Goal: Information Seeking & Learning: Check status

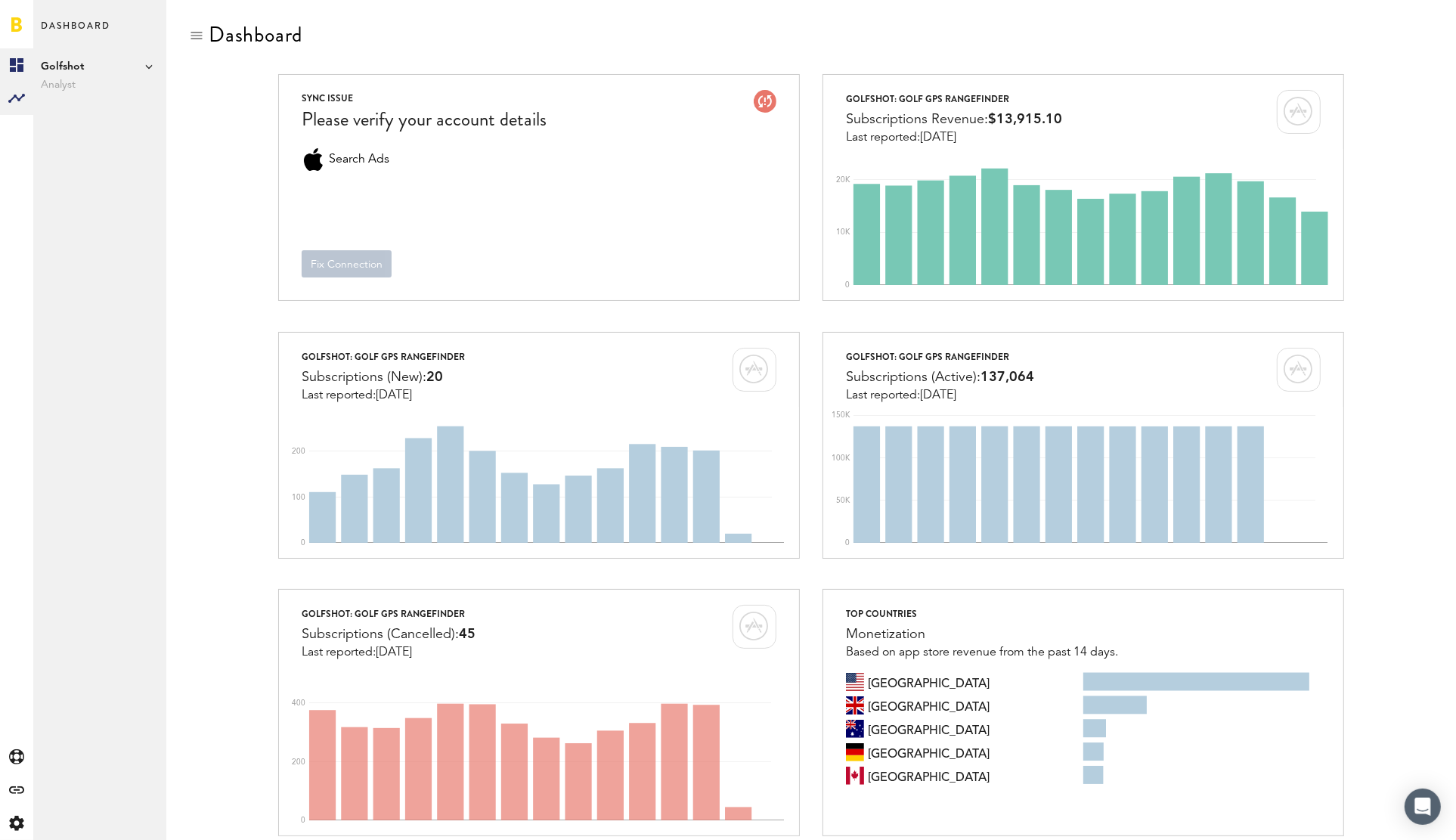
click at [23, 92] on rect at bounding box center [16, 98] width 18 height 18
click at [126, 94] on link "Subscriptions" at bounding box center [100, 98] width 133 height 33
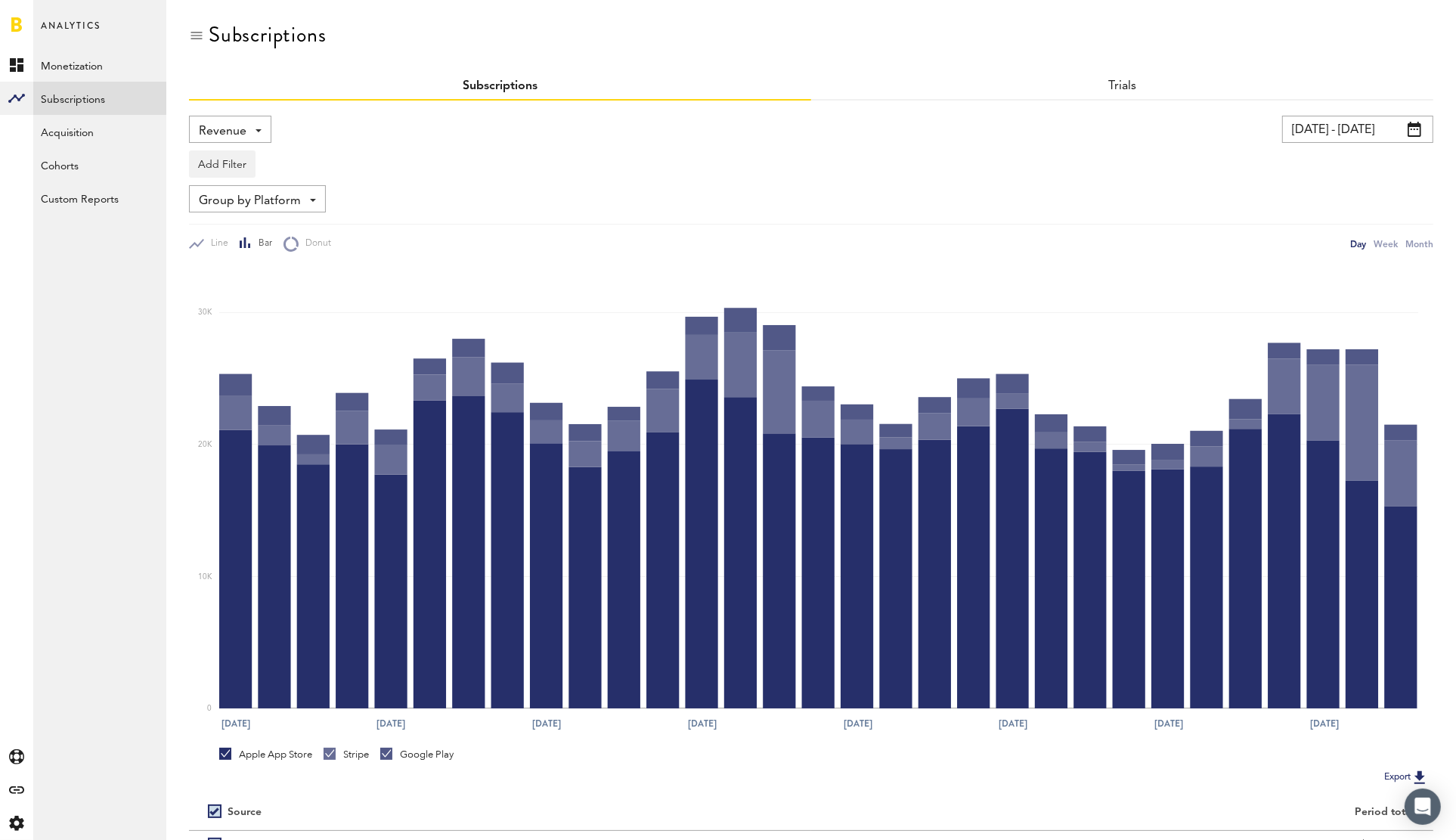
click at [258, 130] on span at bounding box center [258, 131] width 6 height 3
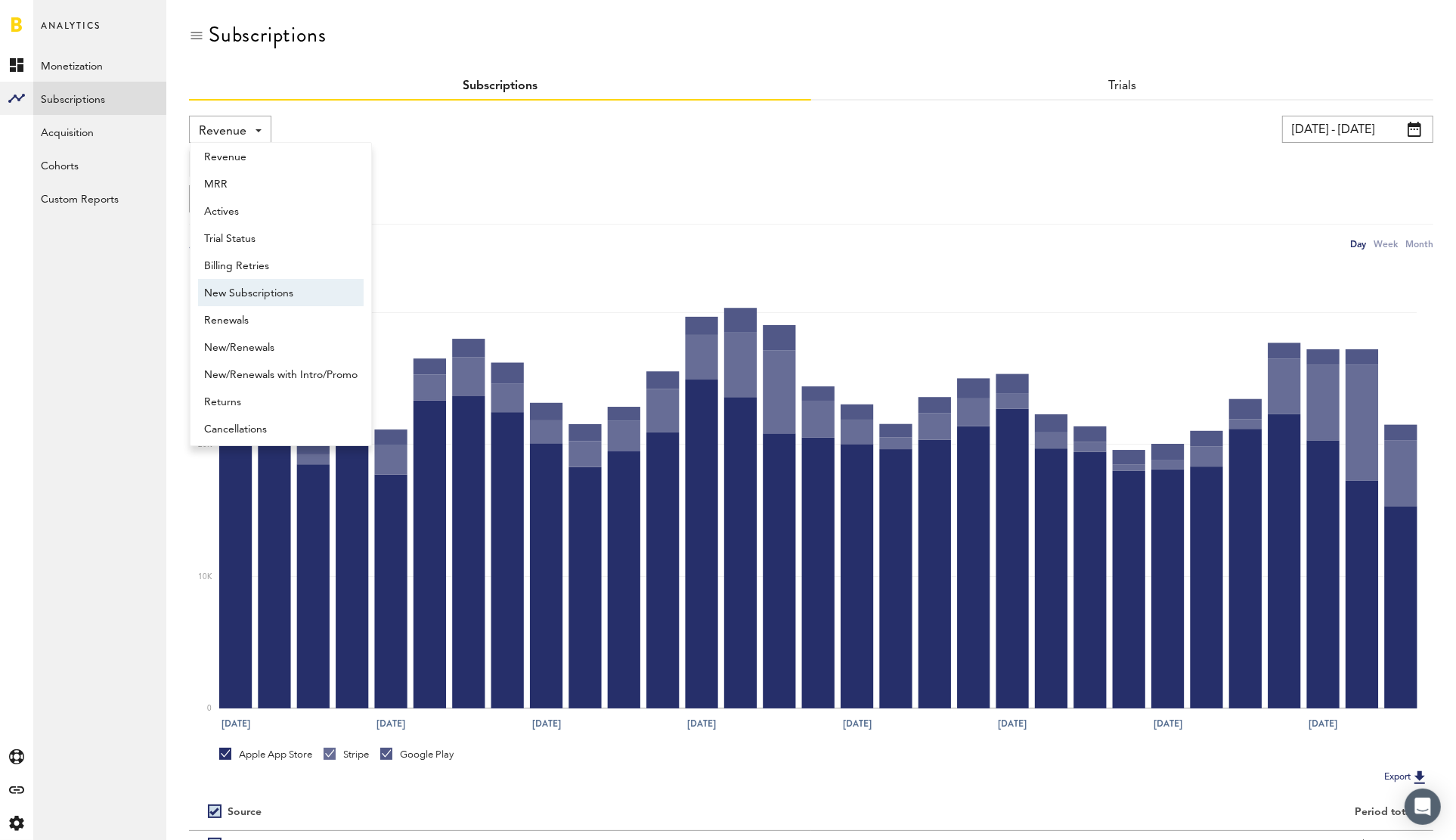
click at [299, 294] on span "New Subscriptions" at bounding box center [281, 294] width 154 height 26
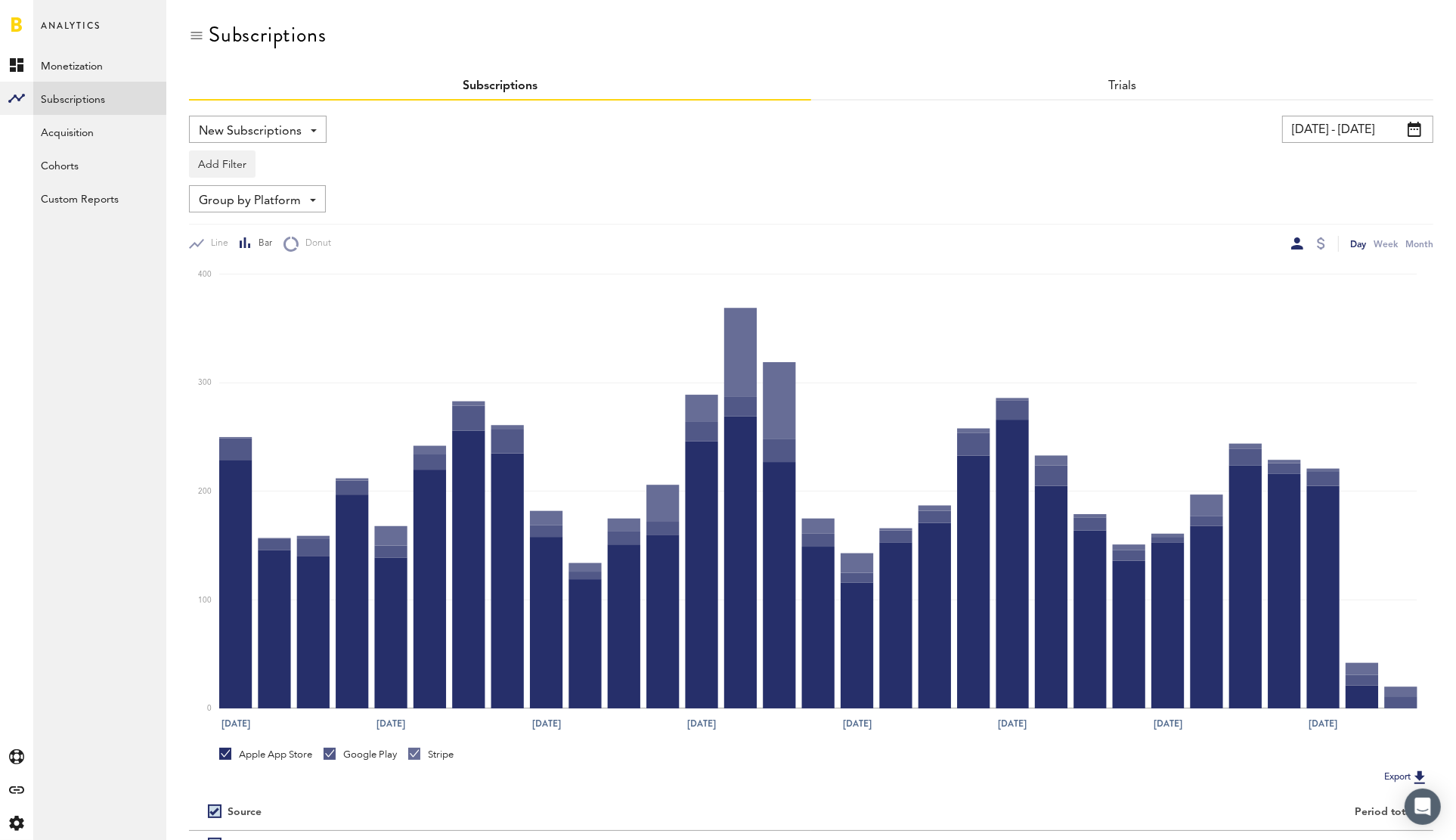
click at [245, 129] on span "New Subscriptions" at bounding box center [251, 131] width 103 height 26
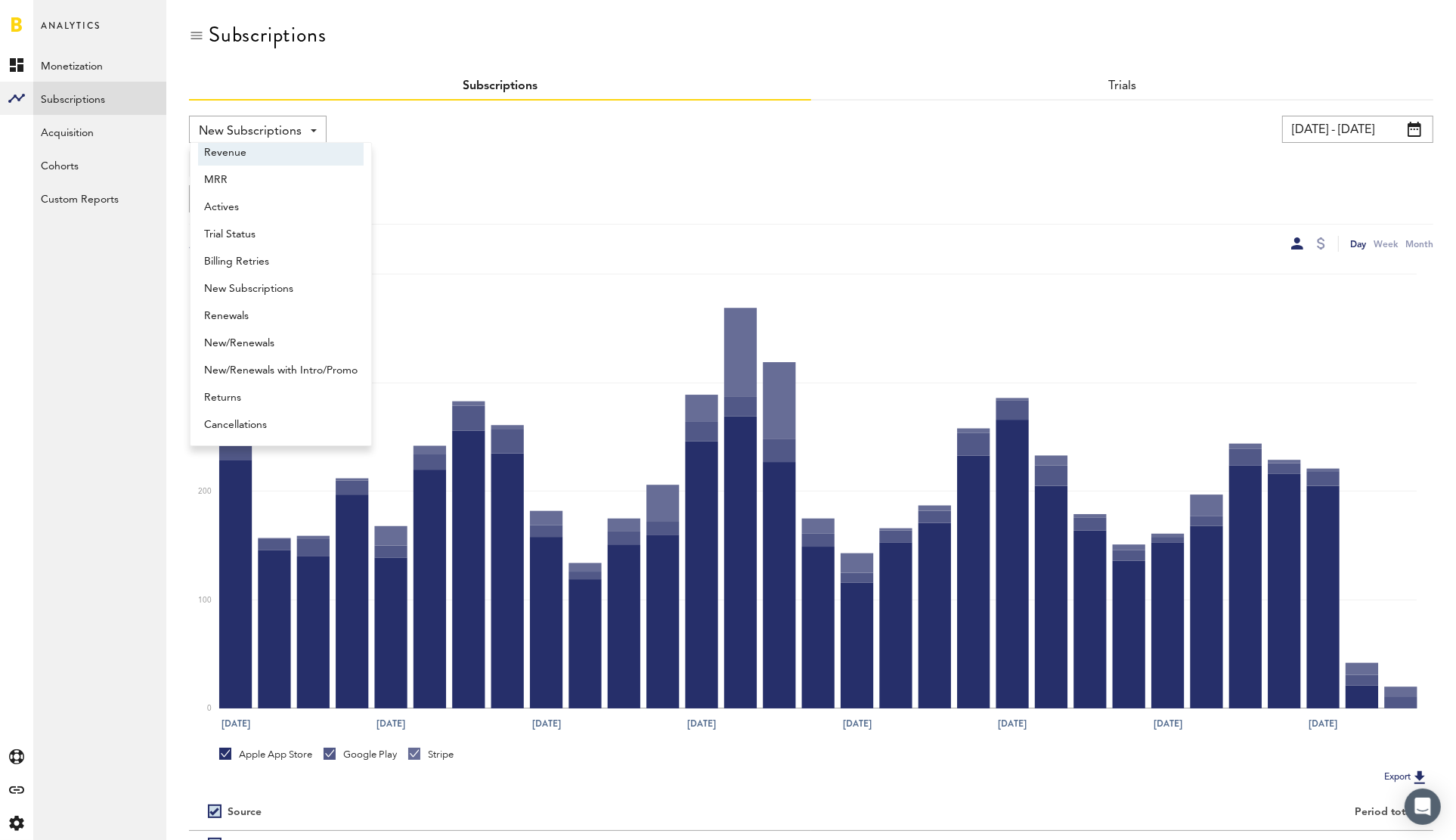
click at [600, 168] on div "Add Filter Platforms Apps Subscriptions Subscription durations Countries" at bounding box center [810, 160] width 1244 height 34
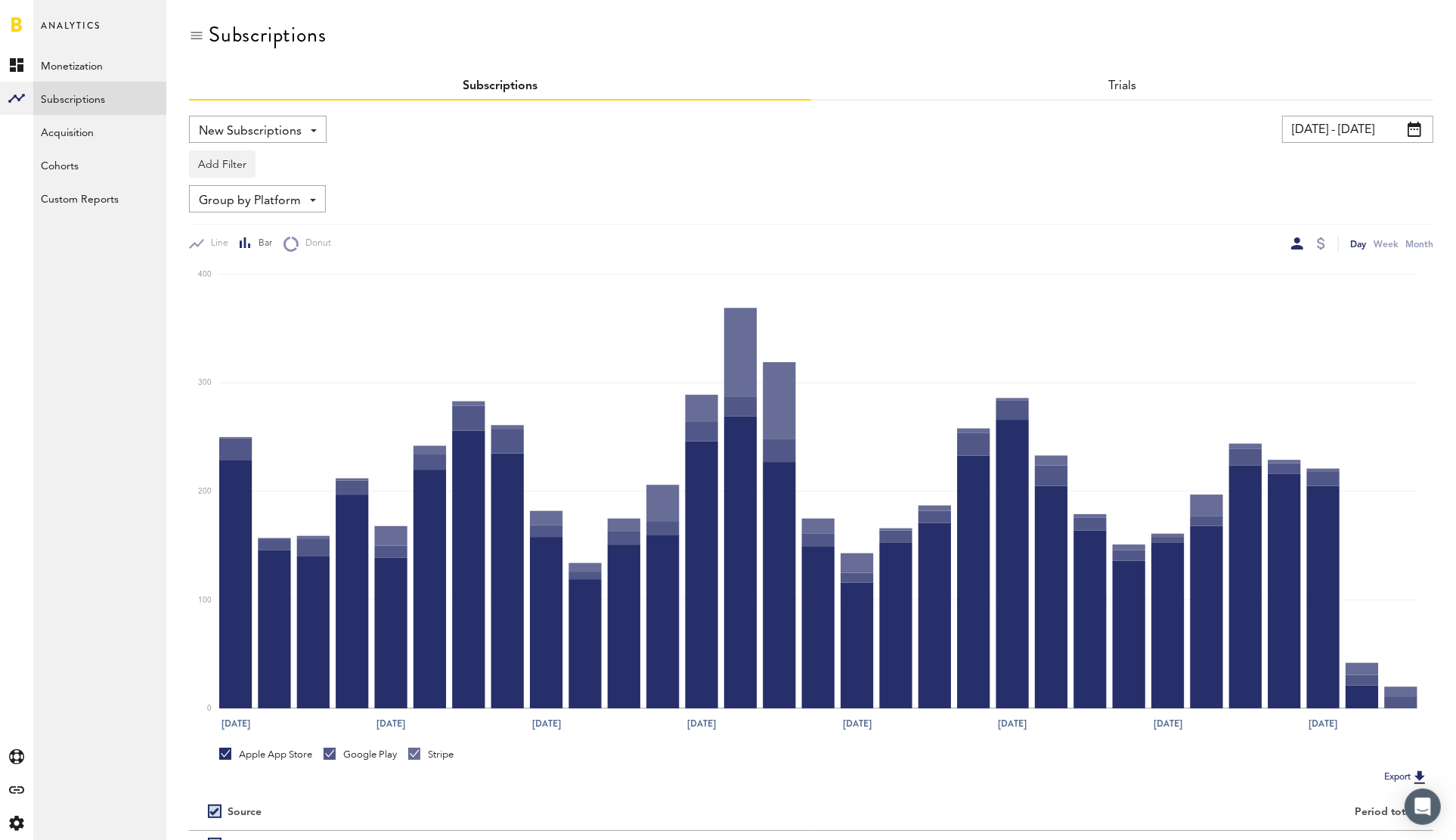
click at [1388, 108] on div "New Subscriptions Revenue MRR Actives Trial Status Billing Retries New Subscrip…" at bounding box center [810, 520] width 1244 height 840
click at [1386, 130] on input "[DATE] - [DATE]" at bounding box center [1357, 130] width 151 height 27
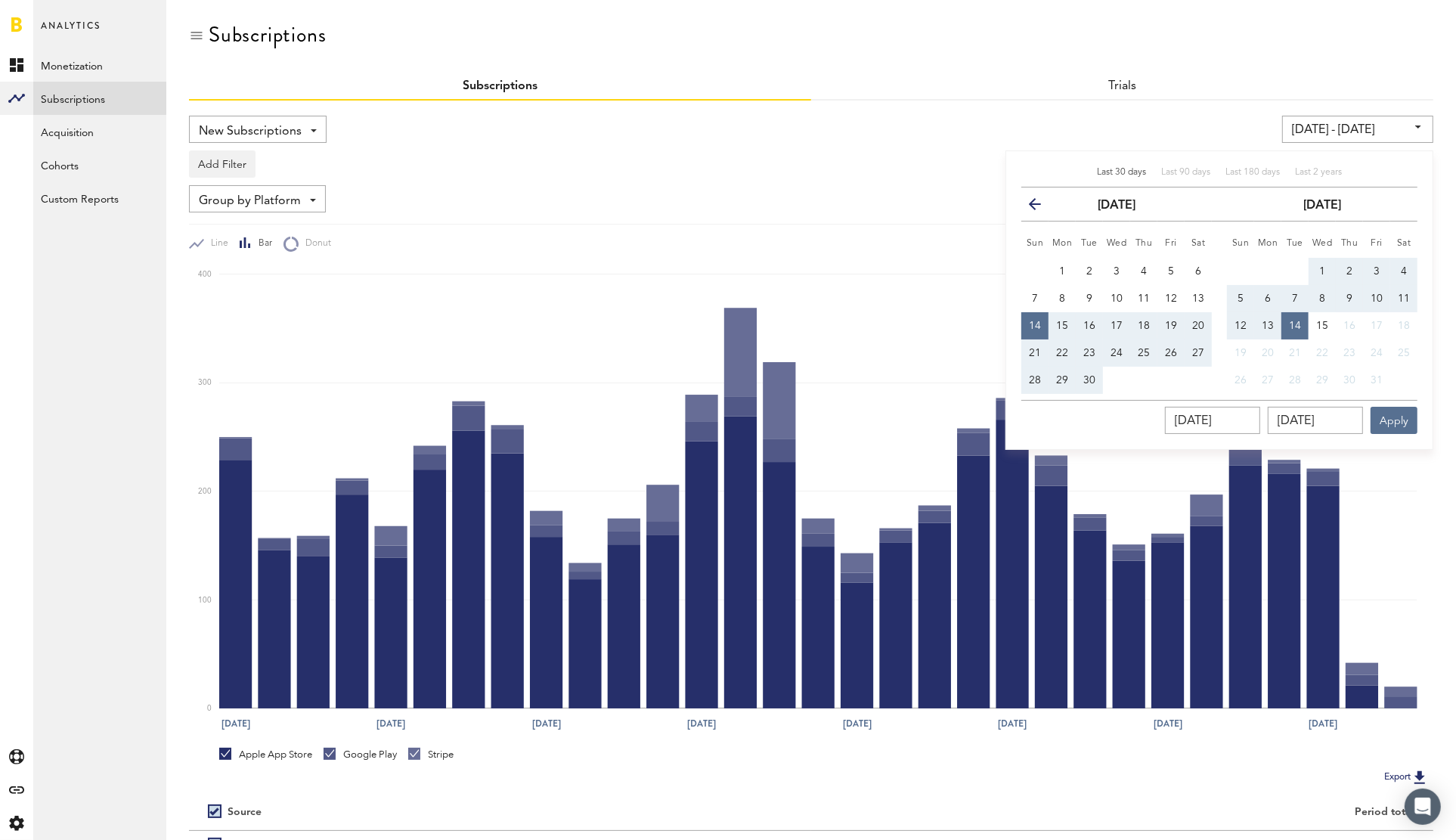
click at [1321, 269] on span "1" at bounding box center [1321, 271] width 6 height 10
type input "[DATE] - [DATE]"
type input "[DATE]"
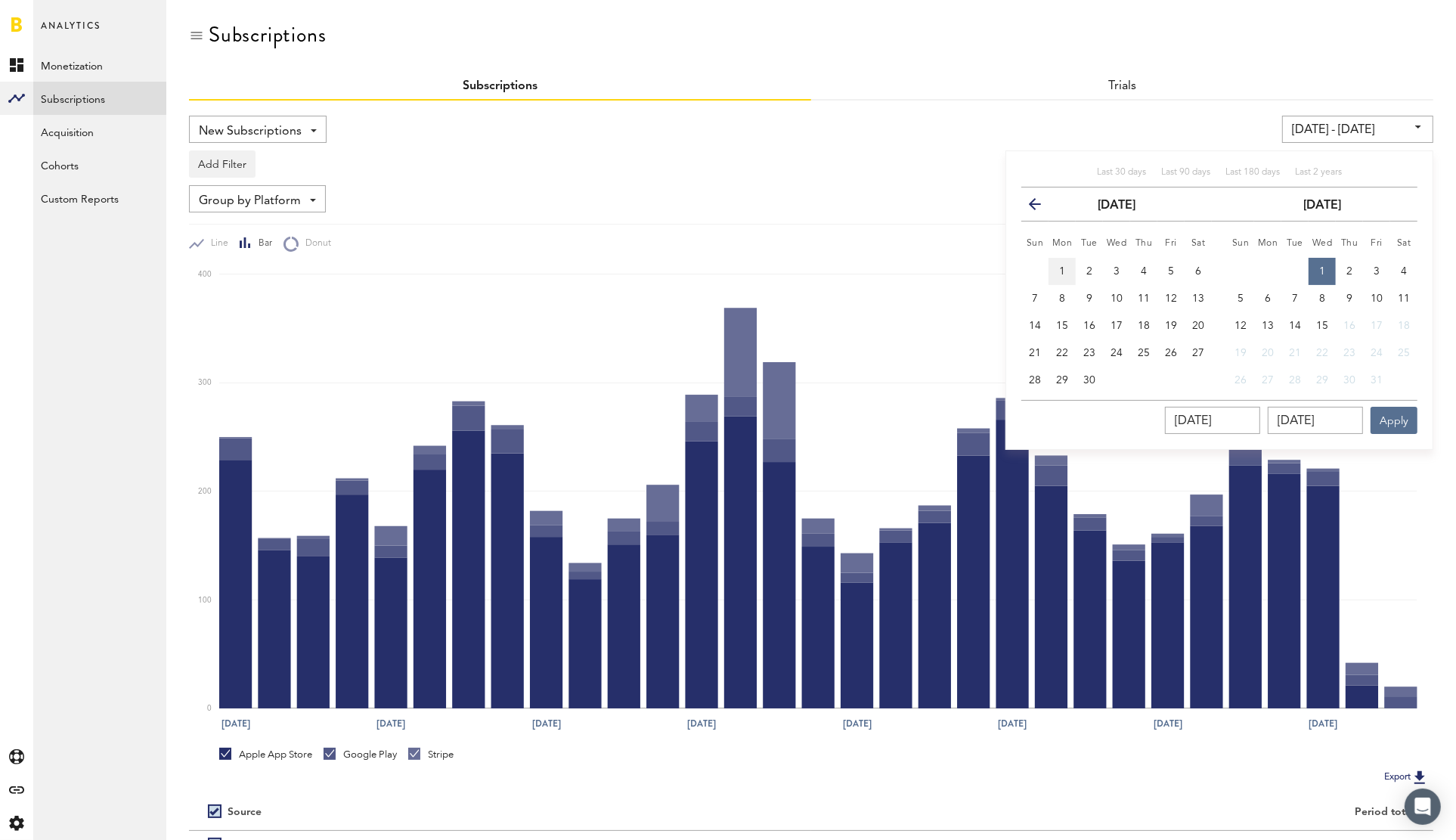
click at [1054, 267] on button "1" at bounding box center [1062, 271] width 27 height 27
type input "[DATE] - [DATE]"
type input "[DATE]"
click at [1086, 369] on button "30" at bounding box center [1089, 380] width 27 height 27
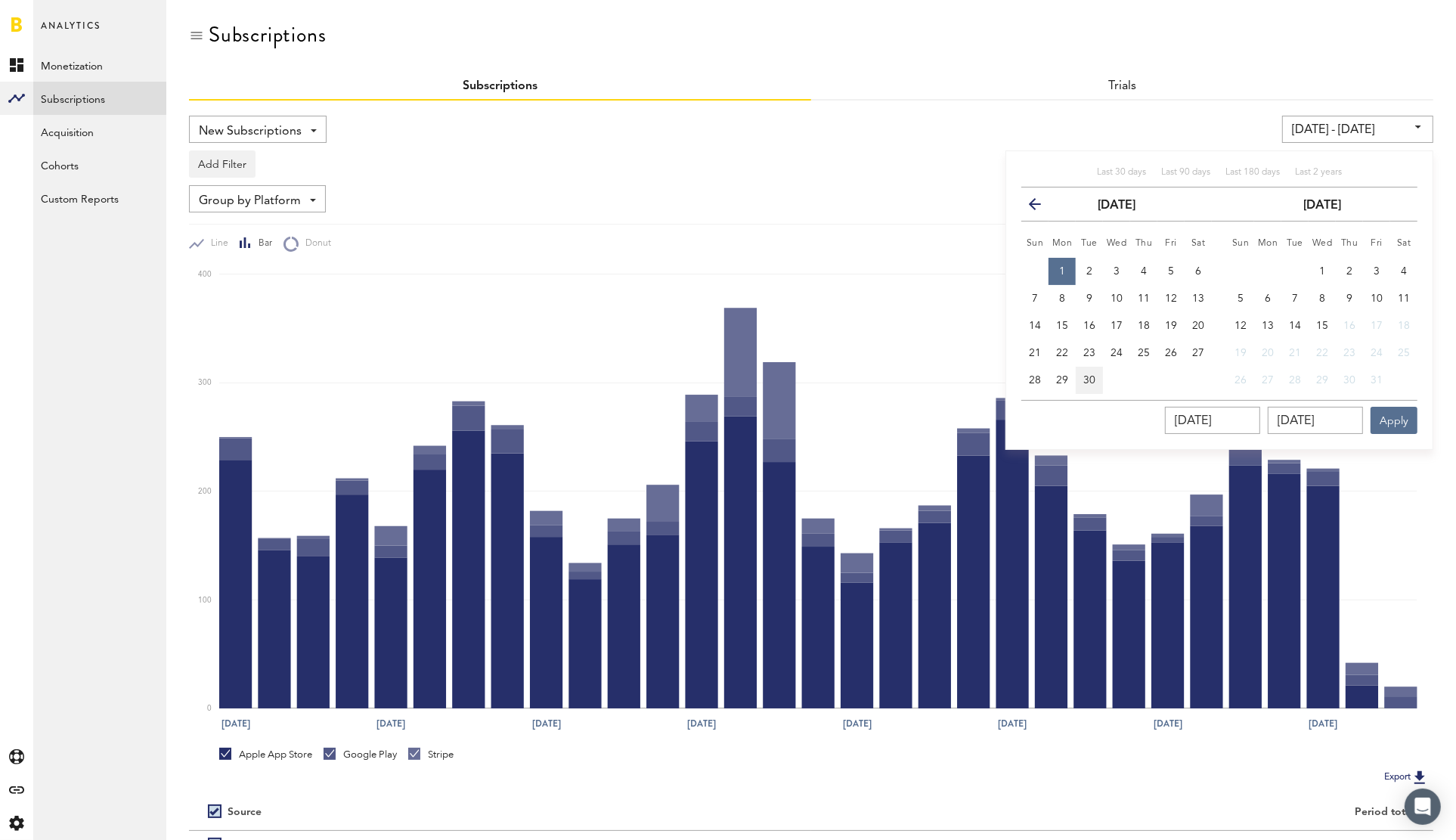
type input "[DATE] - [DATE]"
type input "[DATE]"
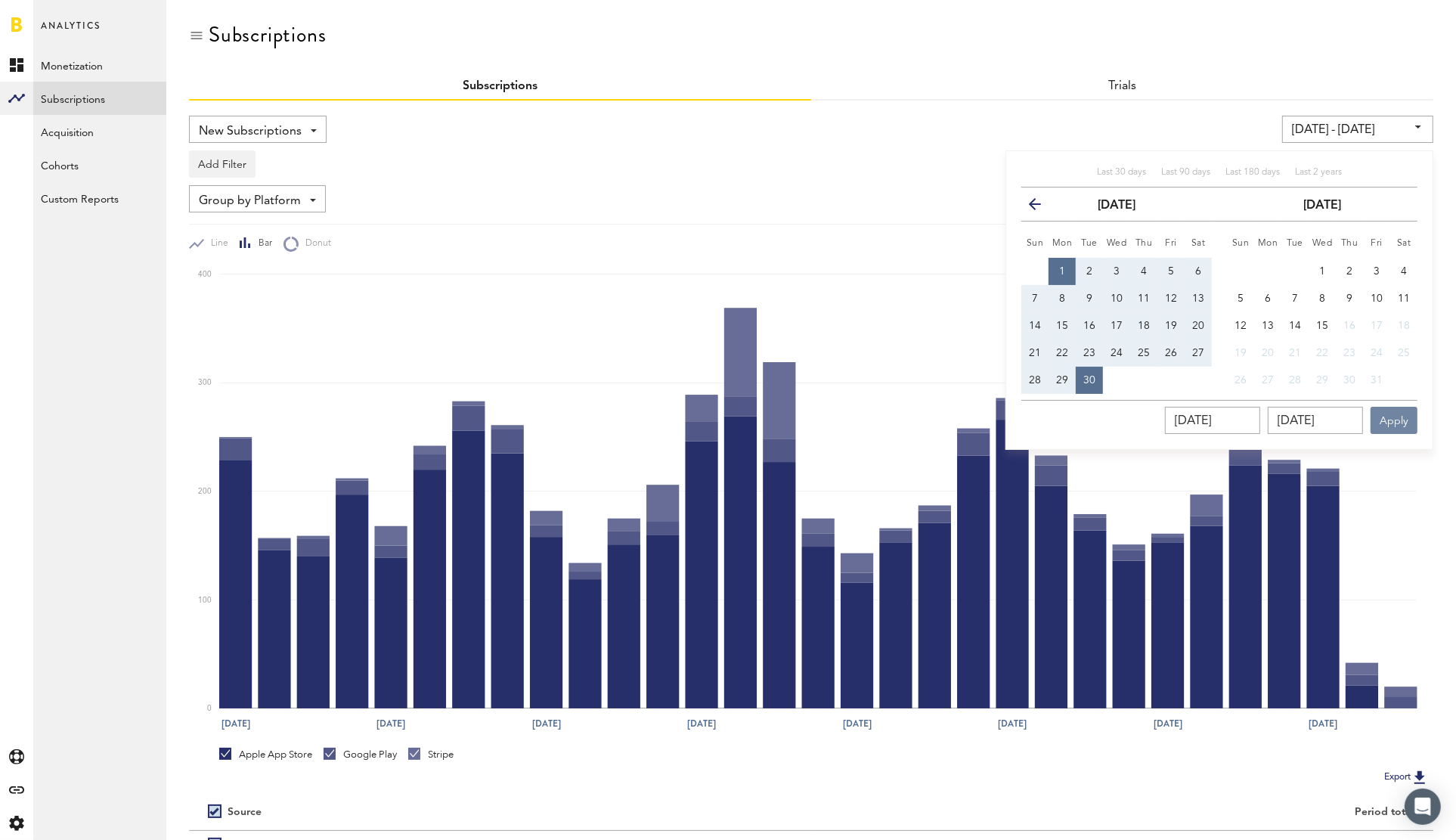
click at [1403, 411] on button "Apply" at bounding box center [1393, 421] width 47 height 27
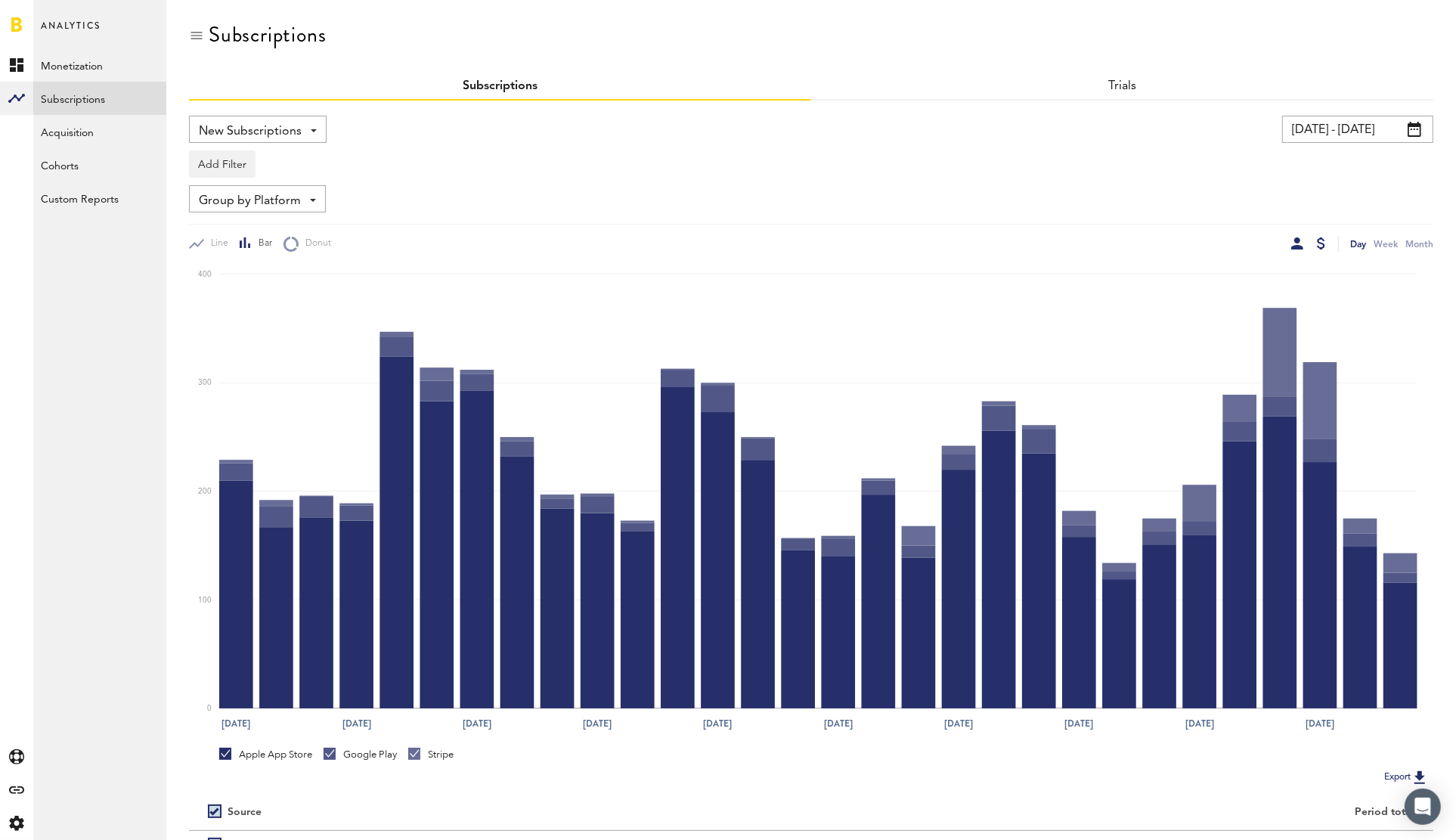
click at [1321, 246] on div at bounding box center [1321, 243] width 9 height 12
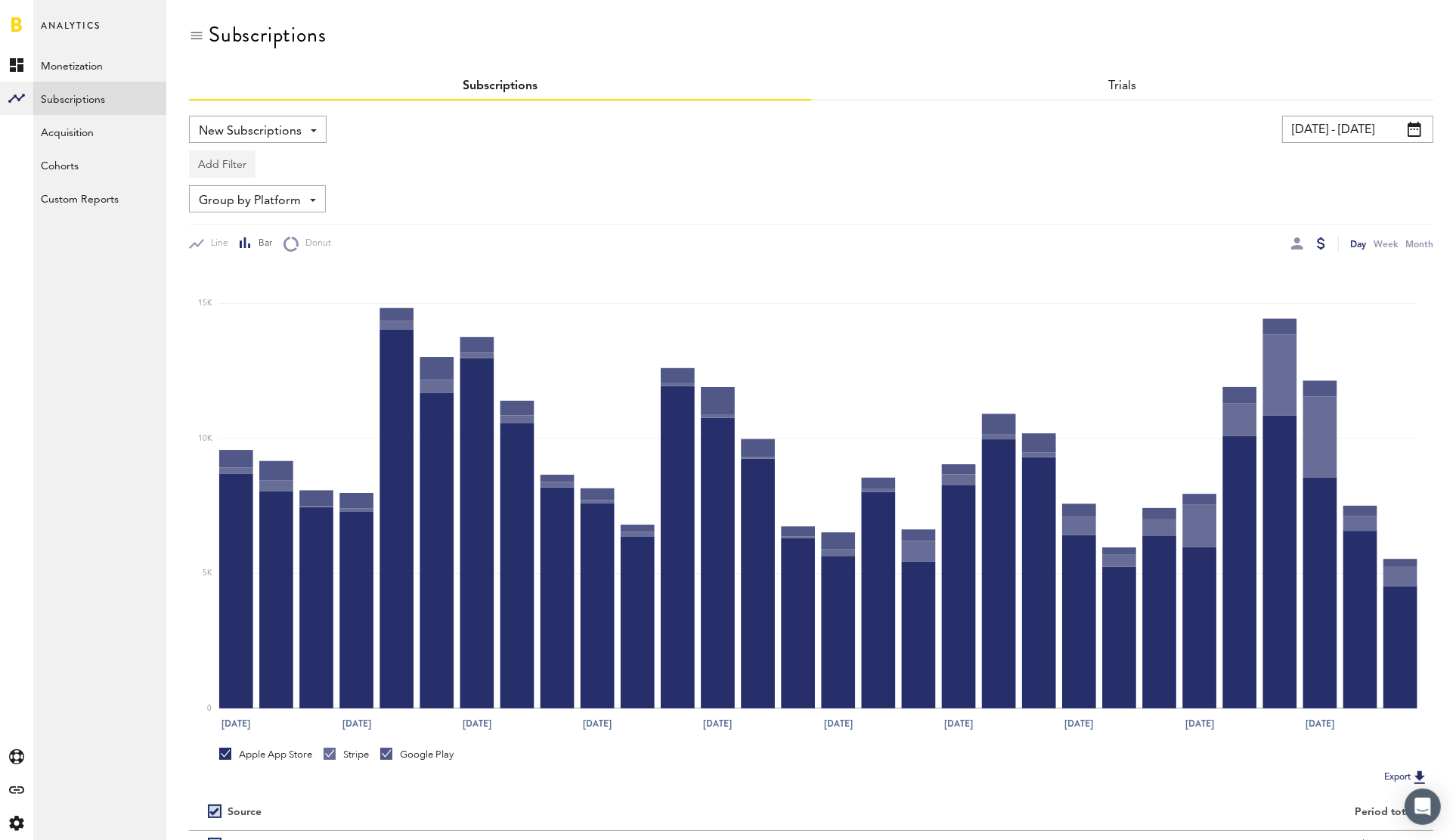
click at [223, 167] on button "Add Filter" at bounding box center [221, 164] width 66 height 27
click at [245, 227] on li "Apps" at bounding box center [258, 231] width 123 height 27
click at [257, 159] on div "Apps" at bounding box center [245, 167] width 66 height 26
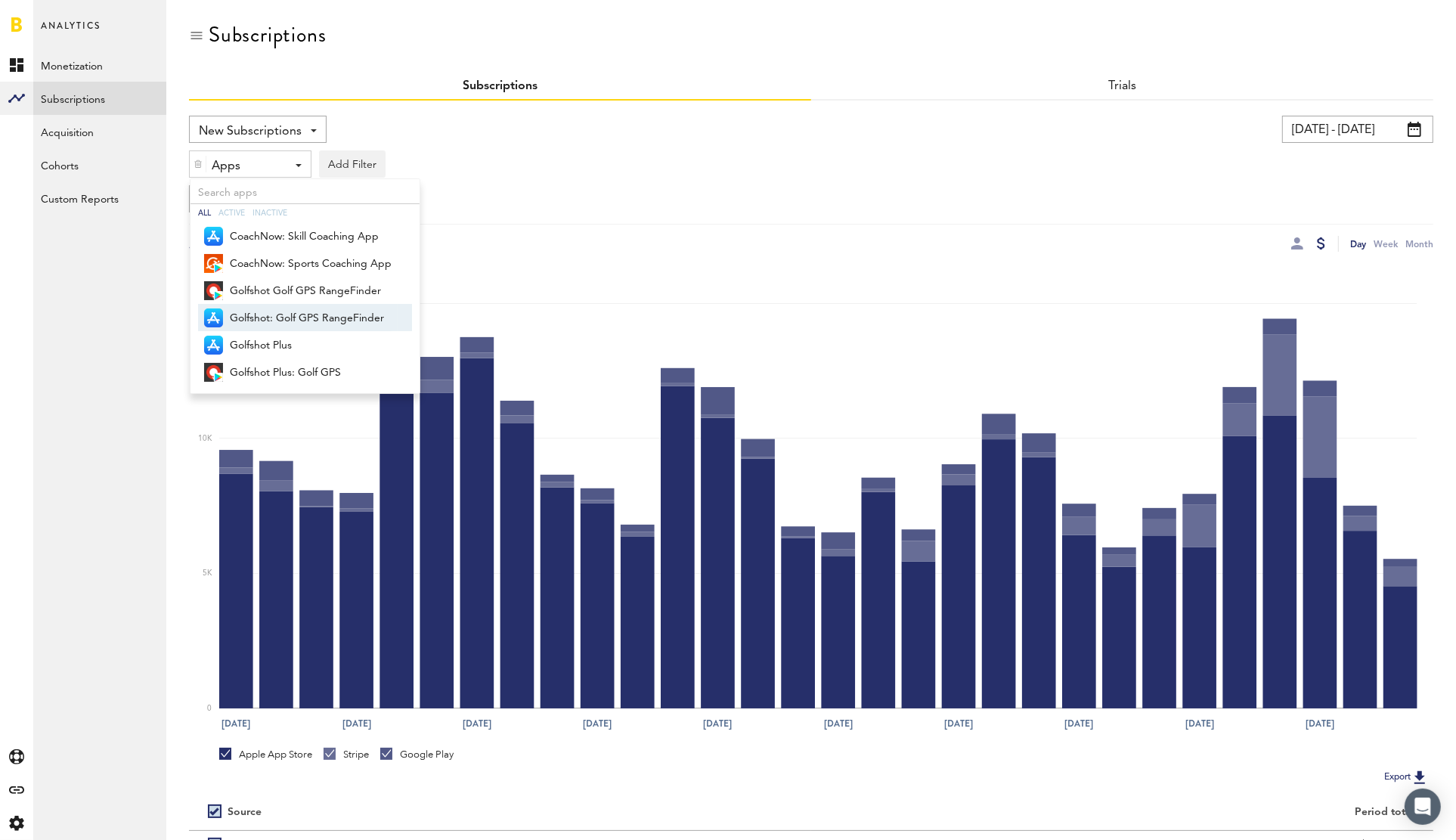
click at [304, 313] on span "Golfshot: Golf GPS RangeFinder" at bounding box center [311, 319] width 161 height 26
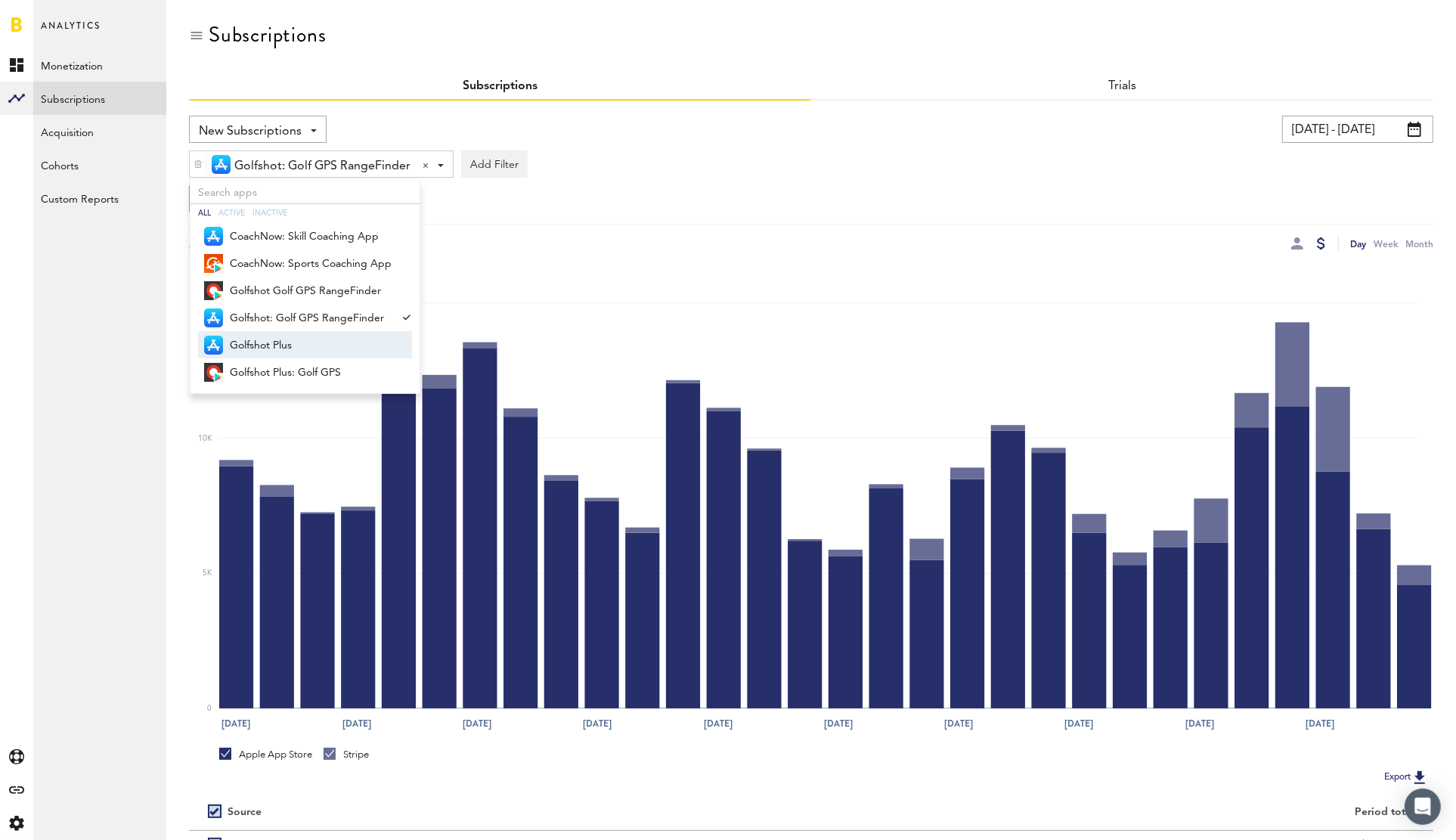
click at [297, 339] on span "Golfshot Plus" at bounding box center [311, 345] width 161 height 26
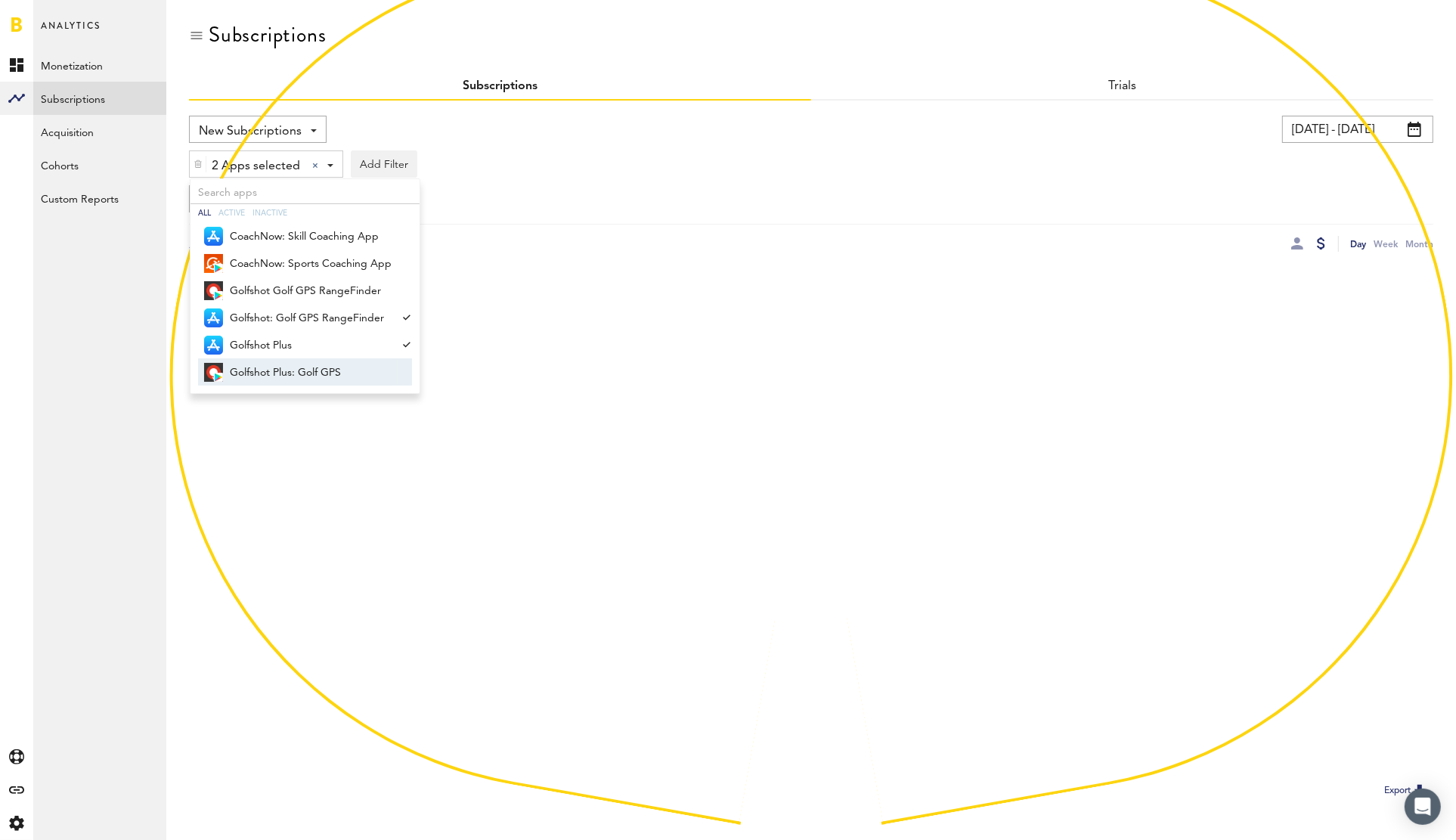
click at [318, 374] on span "Golfshot Plus: Golf GPS" at bounding box center [311, 373] width 161 height 26
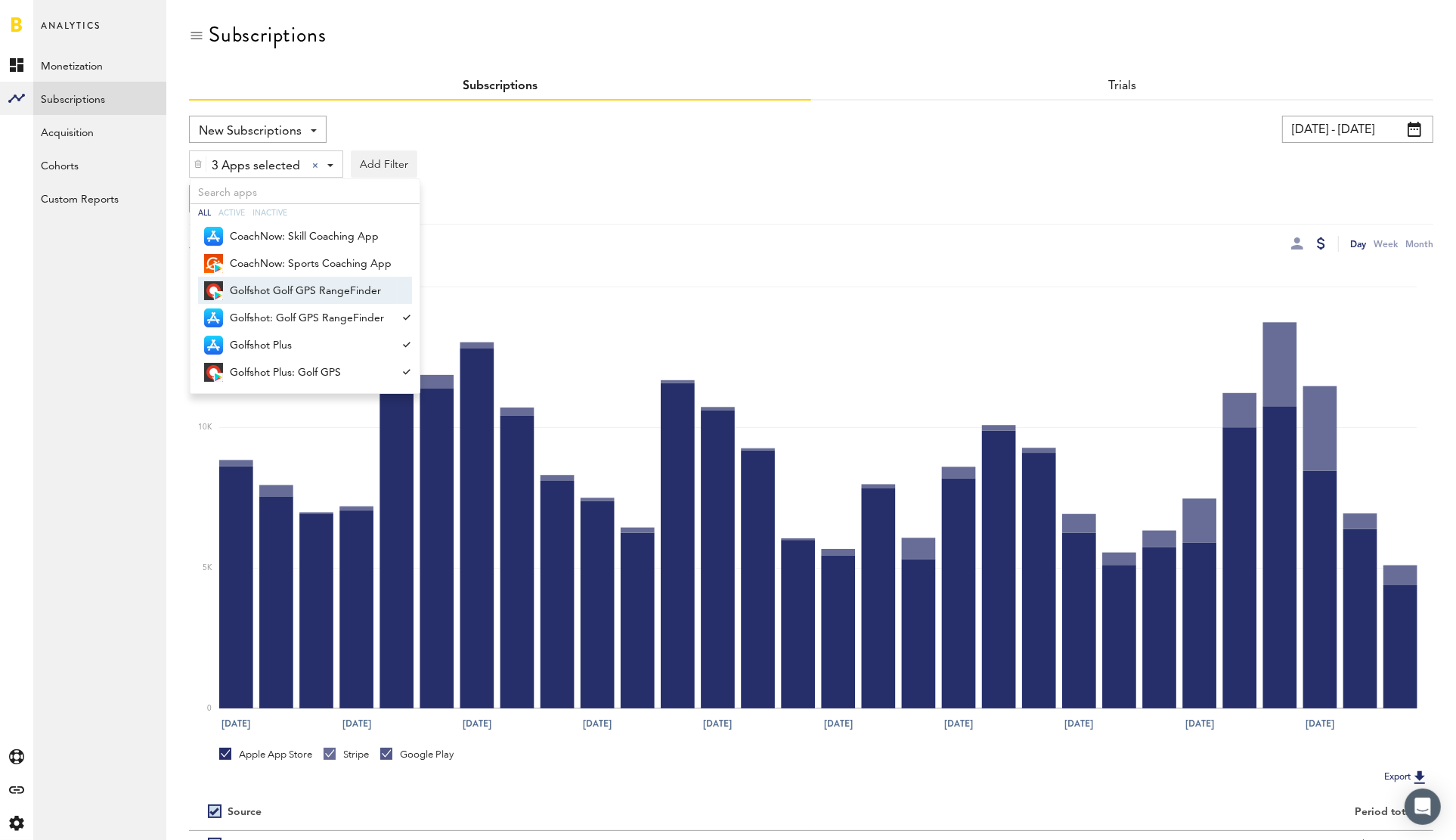
click at [296, 290] on span "Golfshot Golf GPS RangeFinder" at bounding box center [311, 291] width 161 height 26
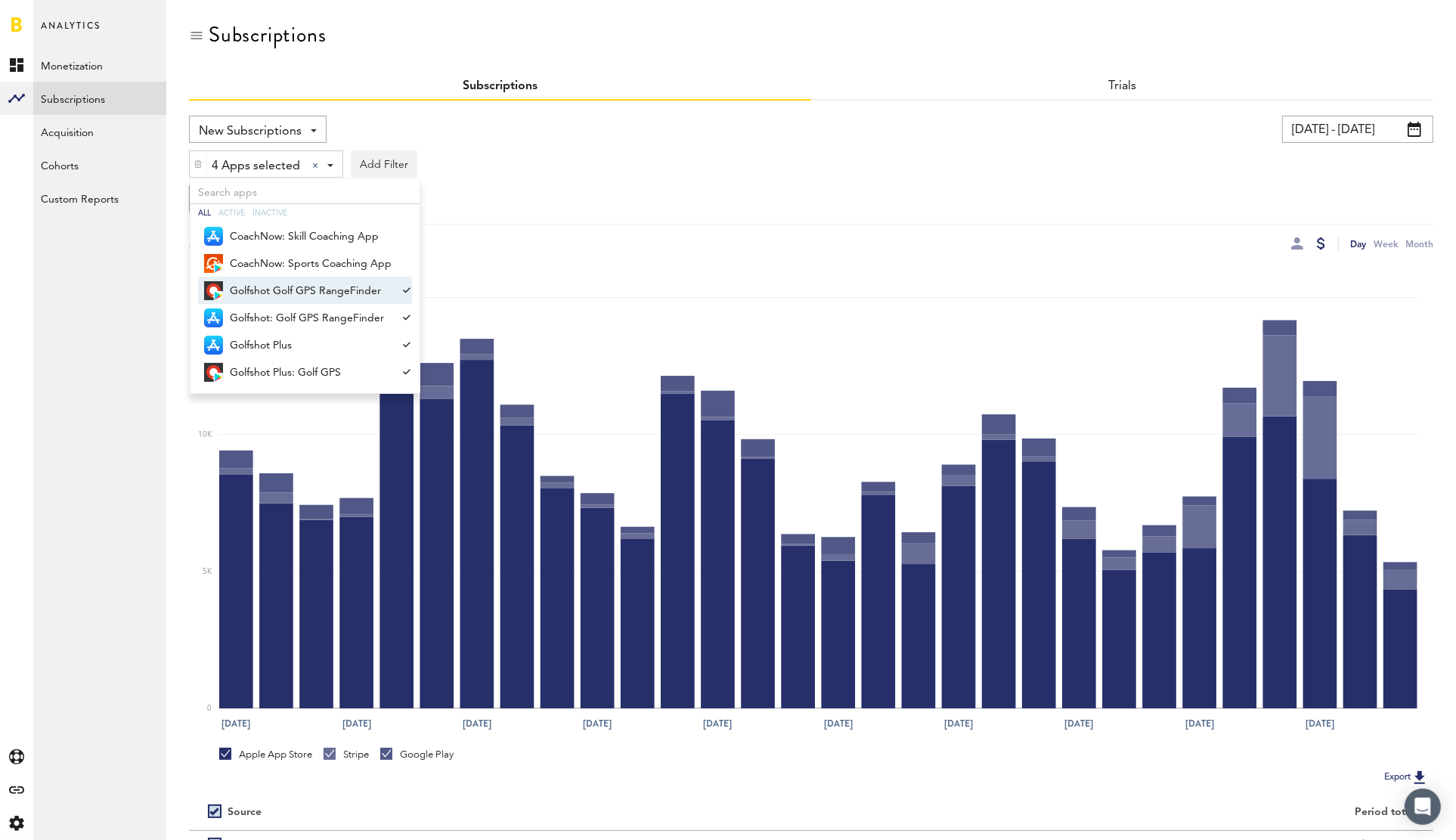
click at [871, 160] on div "4 Apps selected 4 Apps selected All Active Inactive CoachNow: Skill Coaching Ap…" at bounding box center [810, 160] width 1244 height 34
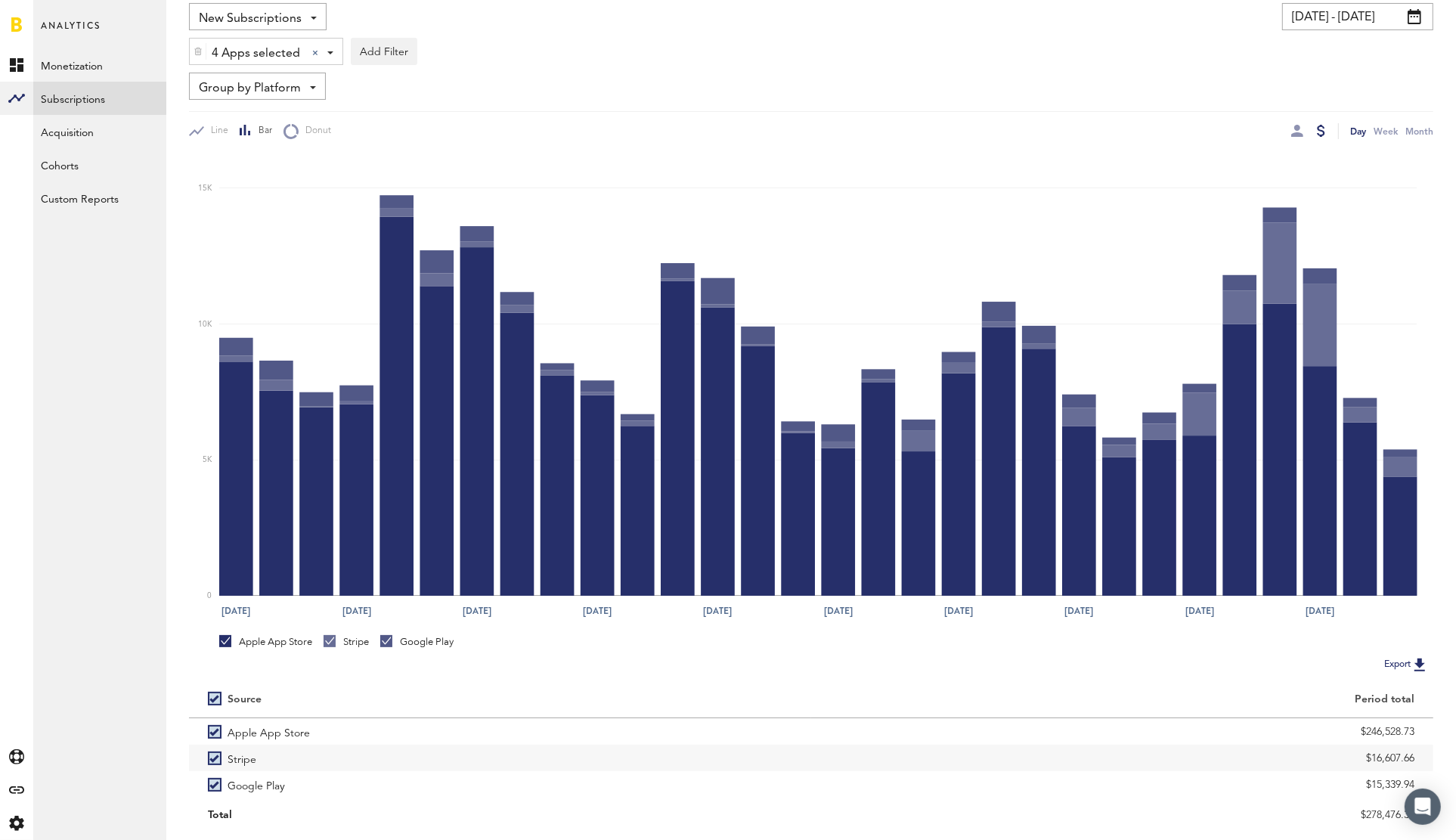
scroll to position [153, 0]
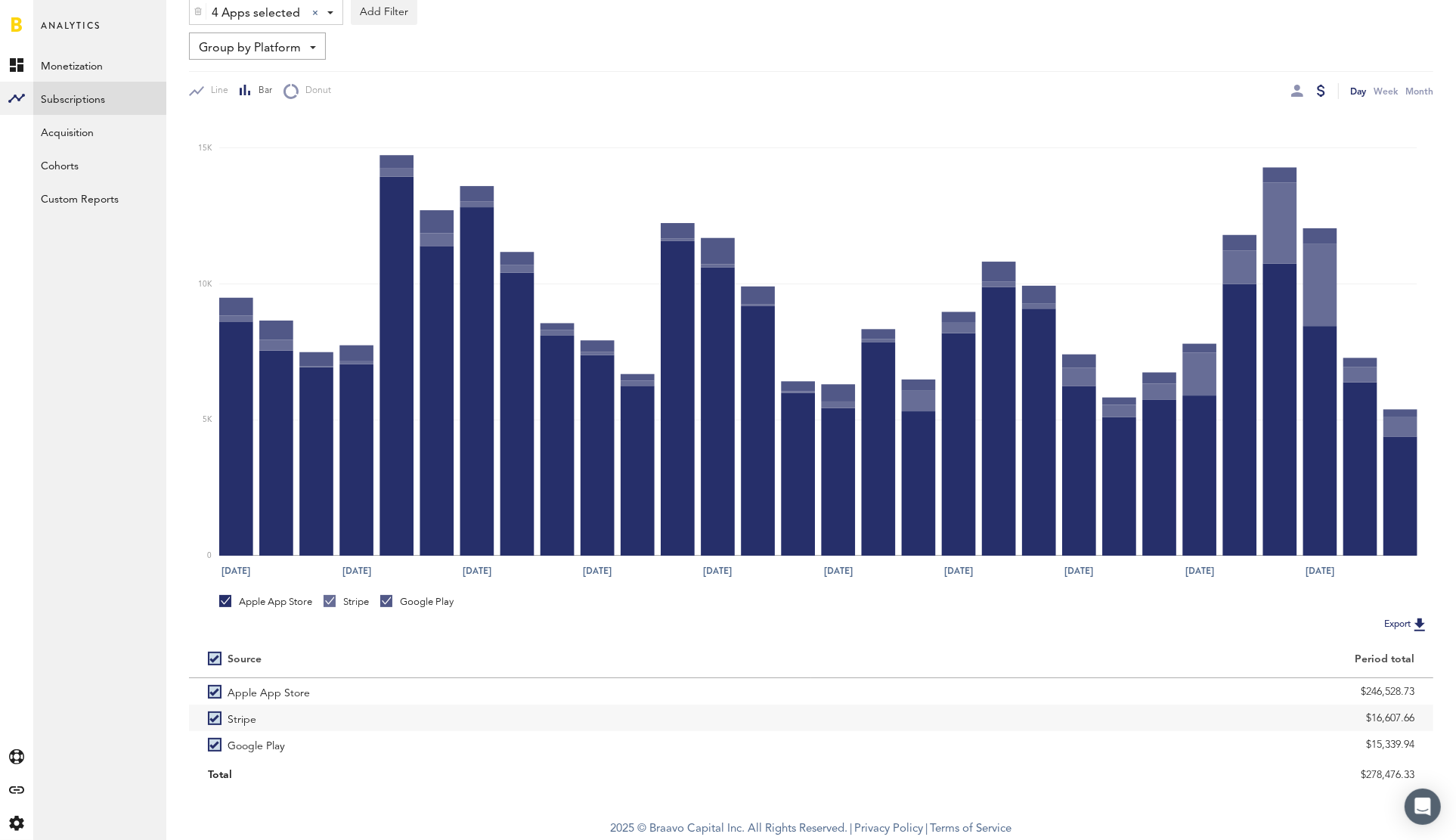
drag, startPoint x: 1327, startPoint y: 772, endPoint x: 1429, endPoint y: 778, distance: 102.2
click at [1429, 778] on div "$278,476.33" at bounding box center [1122, 775] width 622 height 27
copy div "$278,476.33"
click at [1302, 97] on div at bounding box center [1297, 91] width 12 height 15
click at [1296, 90] on div at bounding box center [1297, 91] width 12 height 12
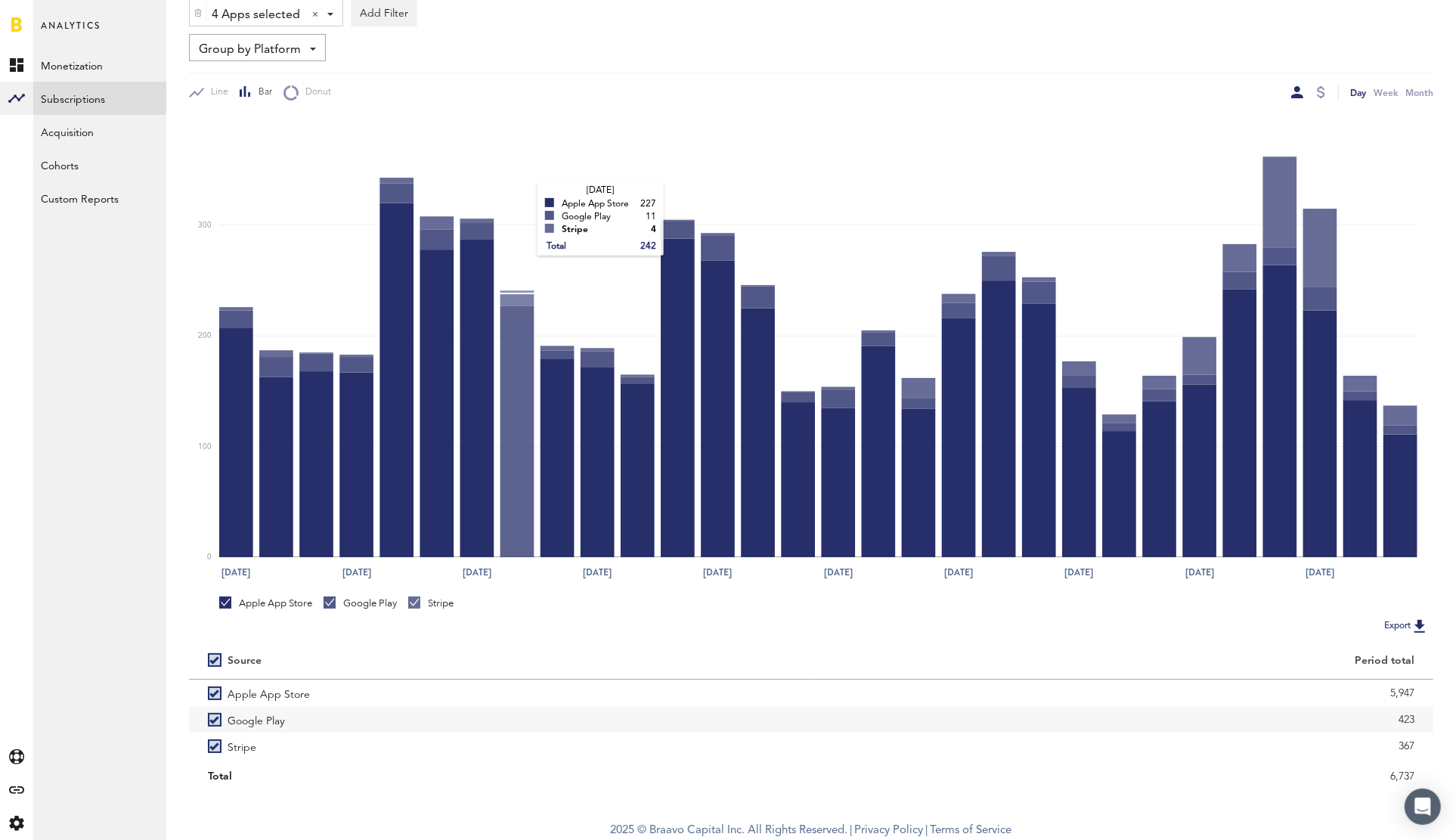
scroll to position [153, 0]
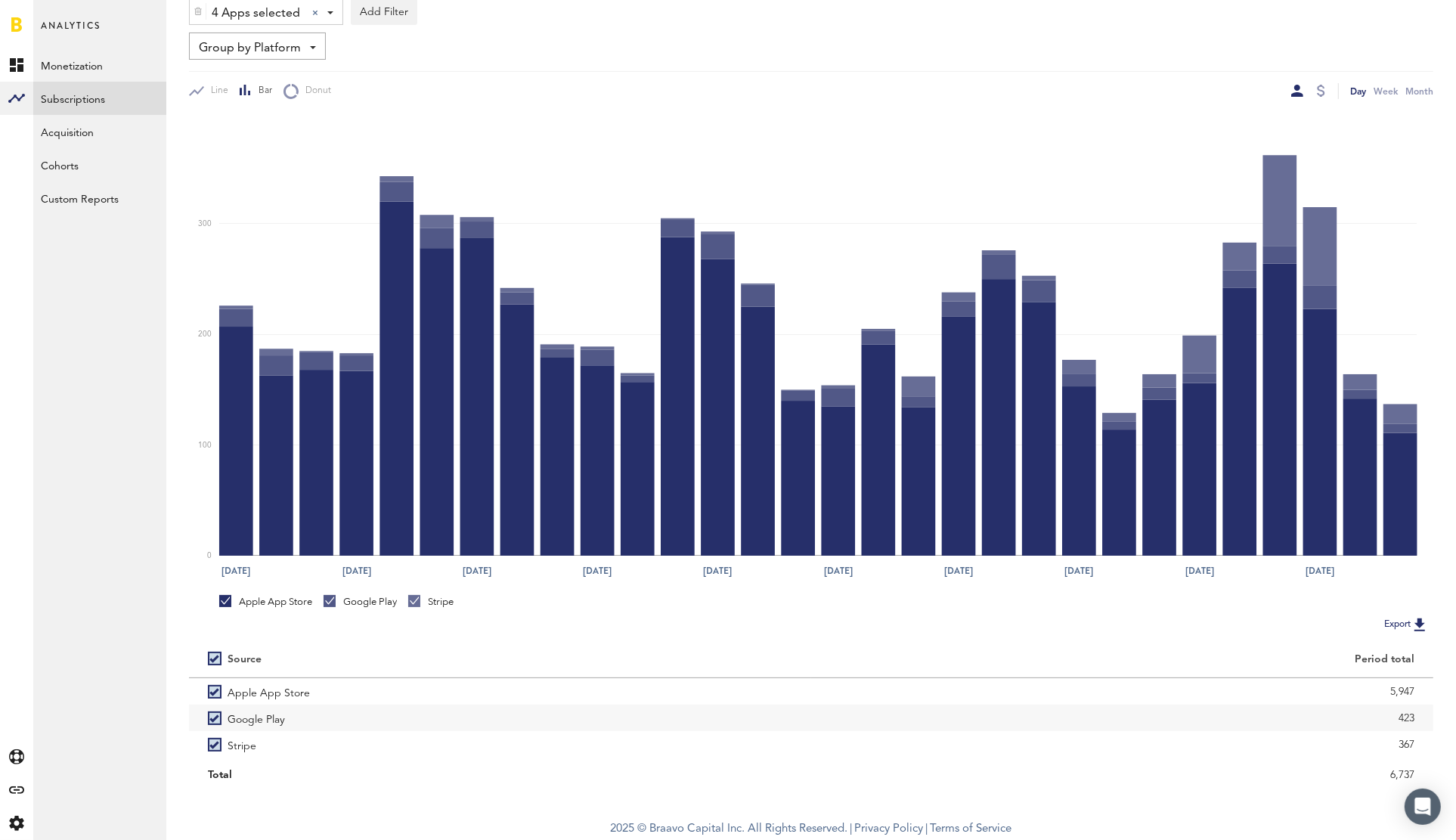
click at [1304, 85] on div at bounding box center [1308, 91] width 35 height 15
click at [1321, 89] on div at bounding box center [1321, 91] width 9 height 12
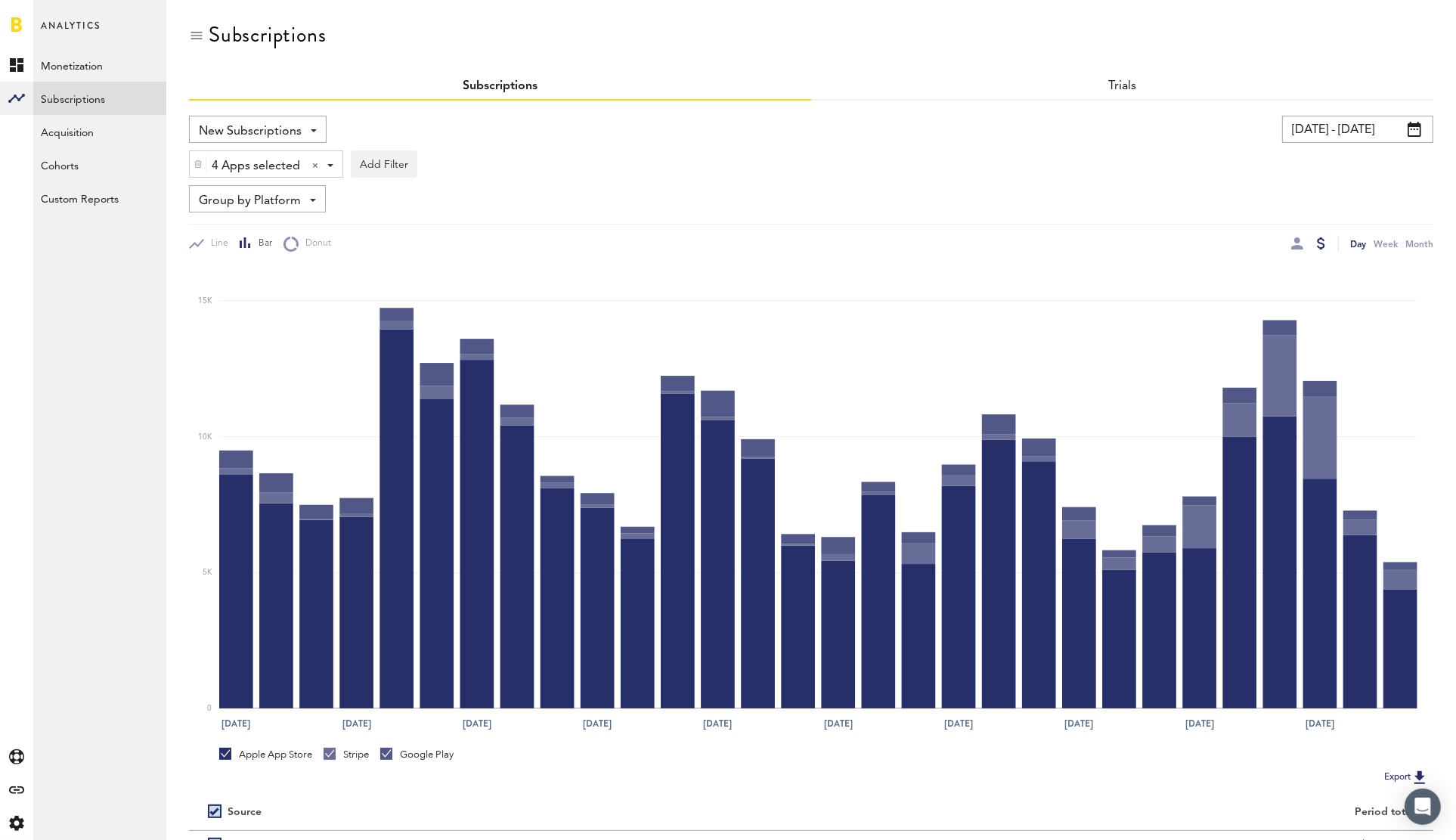
click at [246, 161] on span "4 Apps selected" at bounding box center [256, 167] width 88 height 26
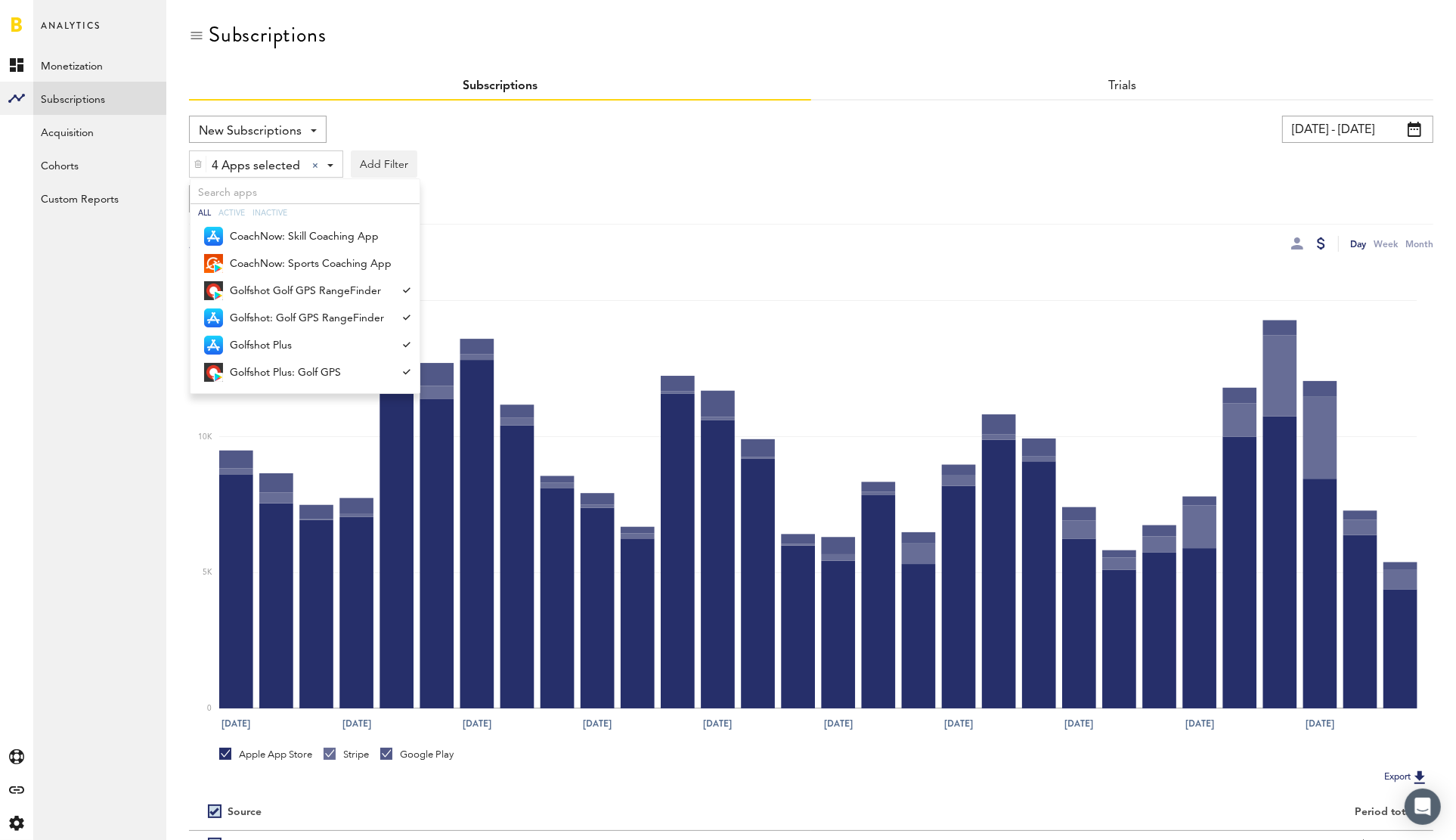
click at [780, 192] on div "Group by Platform Group by Platform Group by App Group by Subscription Group by…" at bounding box center [810, 199] width 1244 height 27
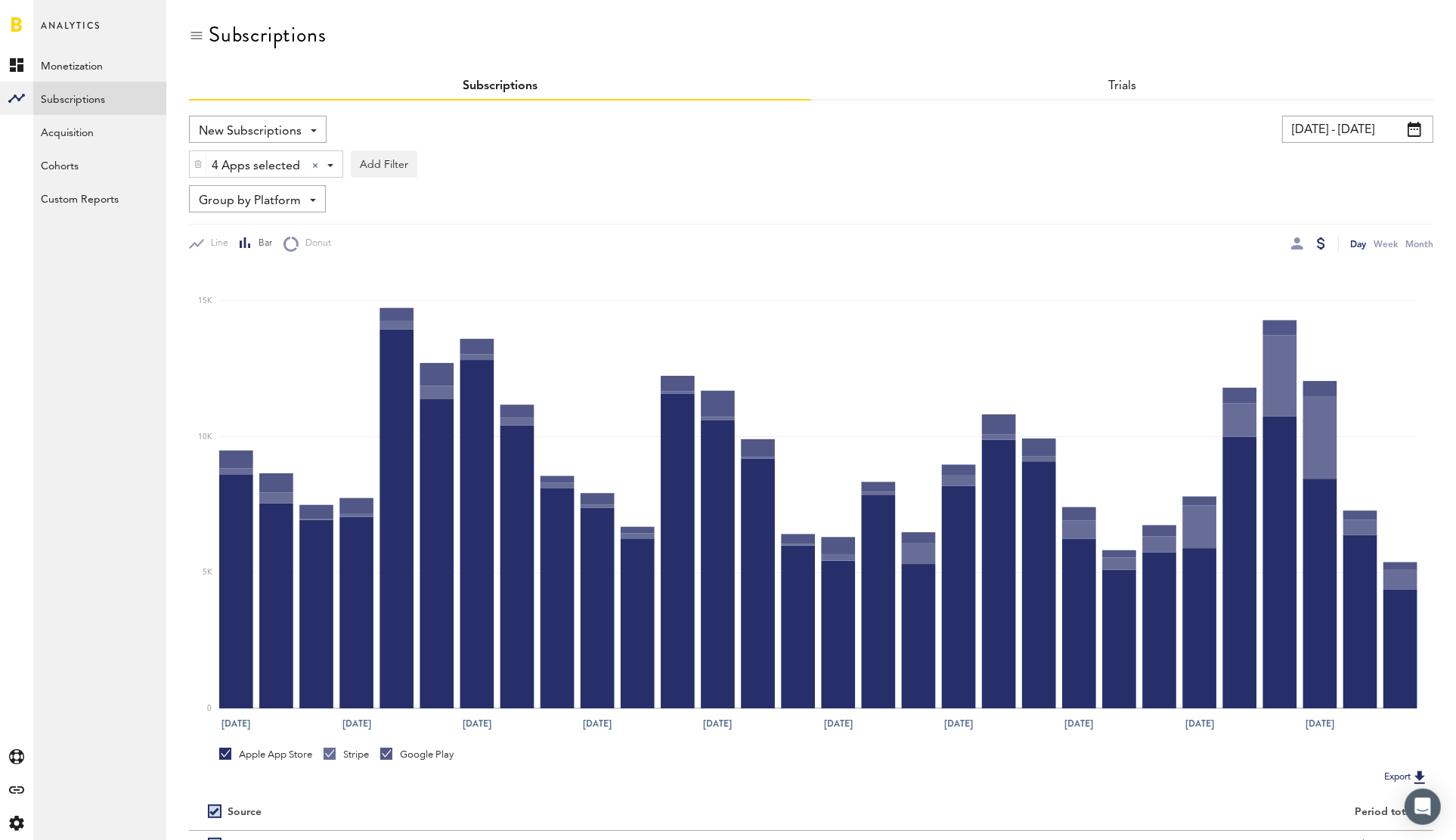
click at [264, 184] on div "New Subscriptions Revenue MRR Actives Trial Status Billing Retries New Subscrip…" at bounding box center [810, 184] width 1244 height 136
click at [269, 190] on span "Group by Platform" at bounding box center [250, 201] width 102 height 26
click at [628, 193] on div "Group by Platform Group by Platform Group by App Group by Subscription Group by…" at bounding box center [810, 199] width 1244 height 27
click at [290, 119] on span "New Subscriptions" at bounding box center [251, 131] width 103 height 26
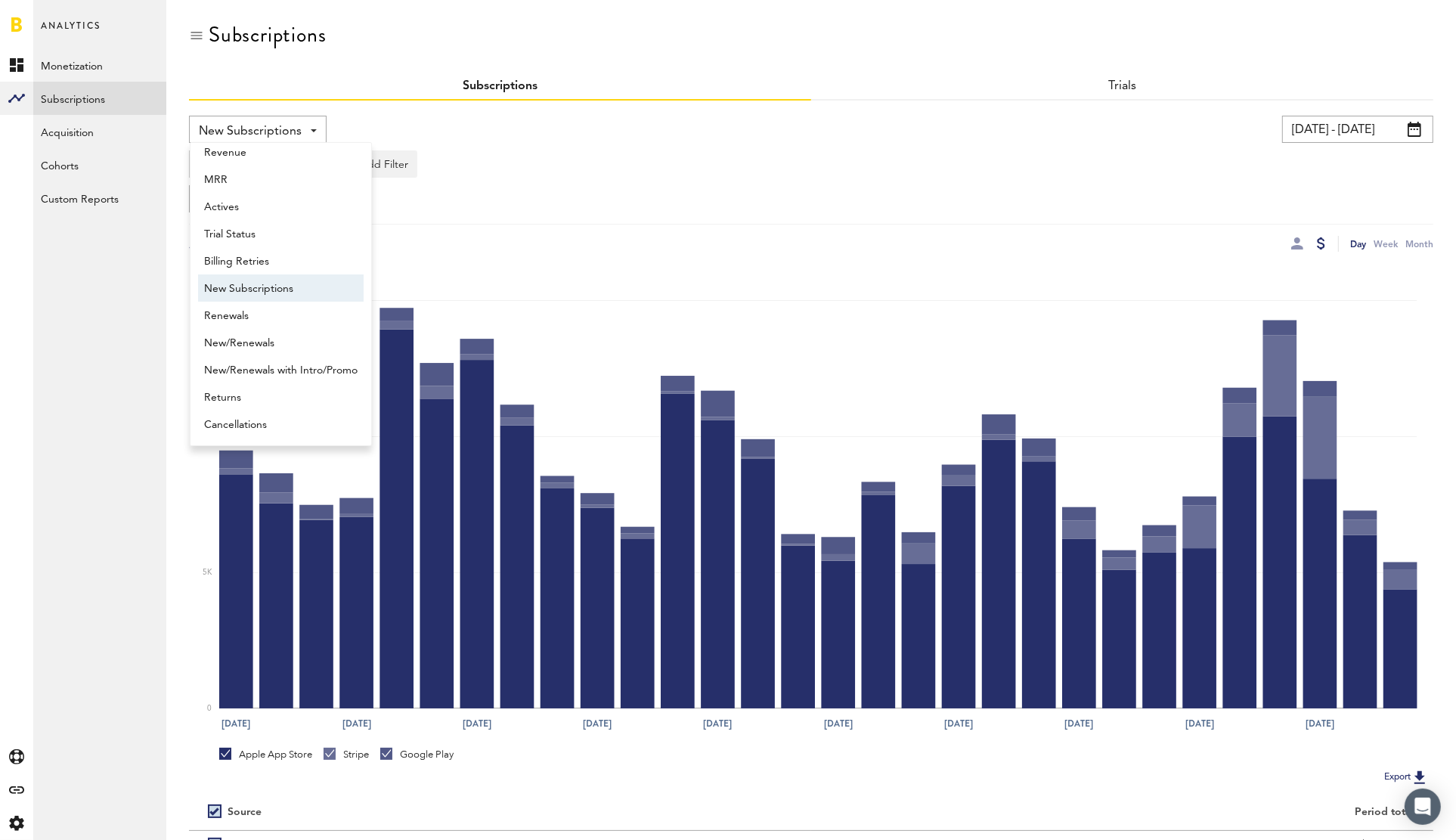
click at [574, 130] on div "New Subscriptions Revenue MRR Actives Trial Status Billing Retries New Subscrip…" at bounding box center [496, 130] width 616 height 27
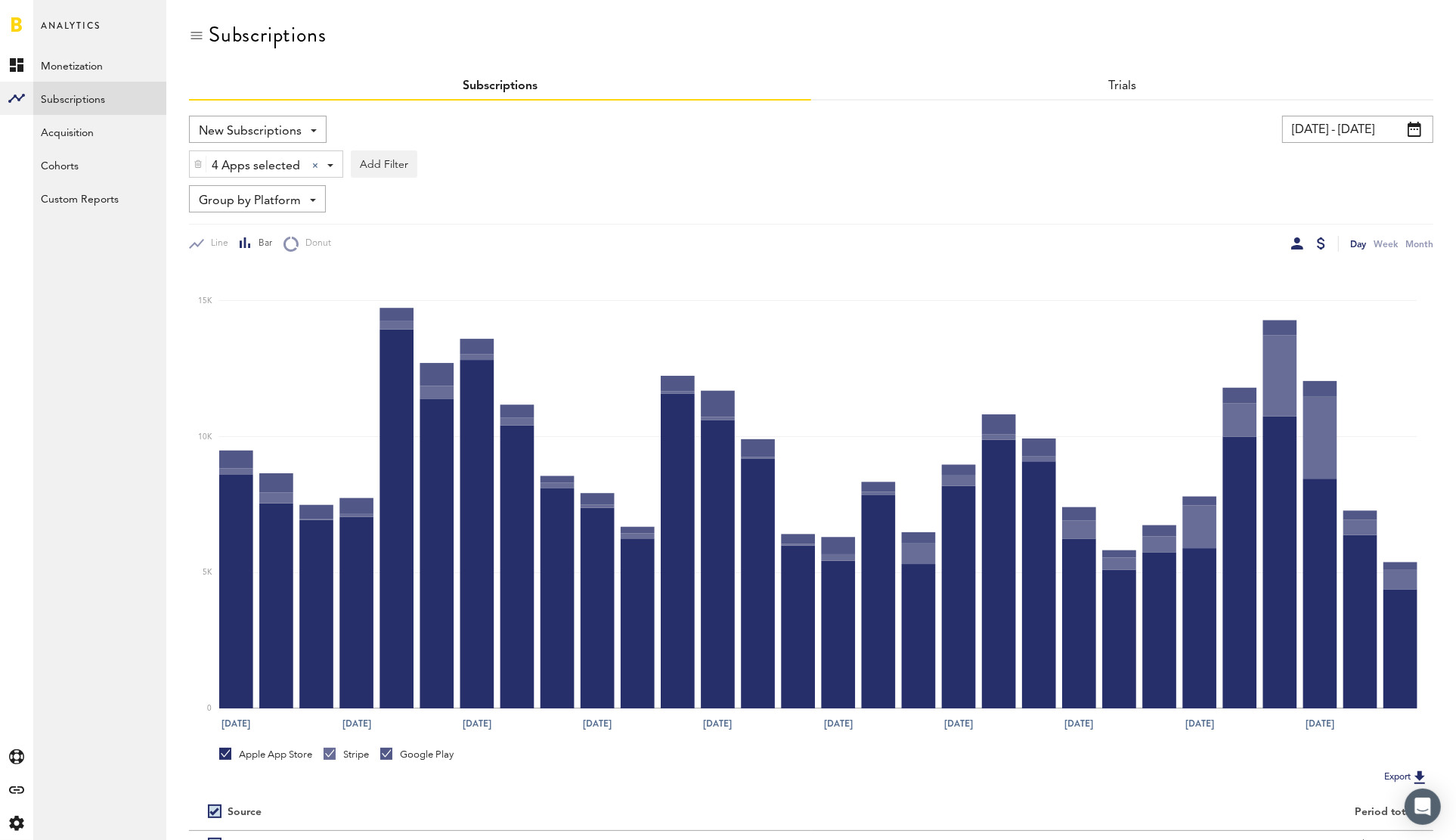
click at [1293, 244] on div at bounding box center [1297, 243] width 12 height 12
